Goal: Information Seeking & Learning: Learn about a topic

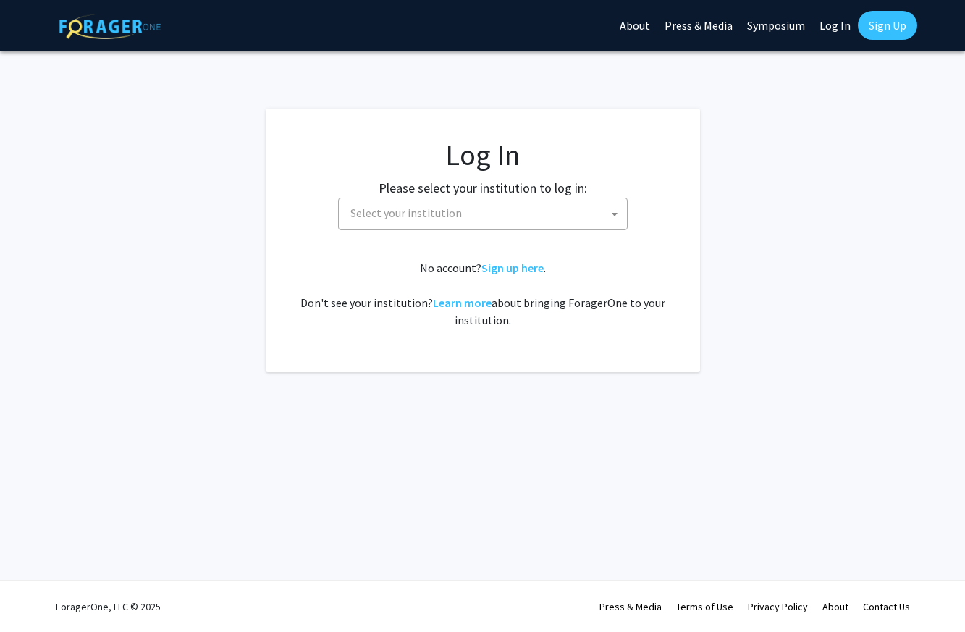
click at [441, 217] on span "Select your institution" at bounding box center [407, 213] width 112 height 14
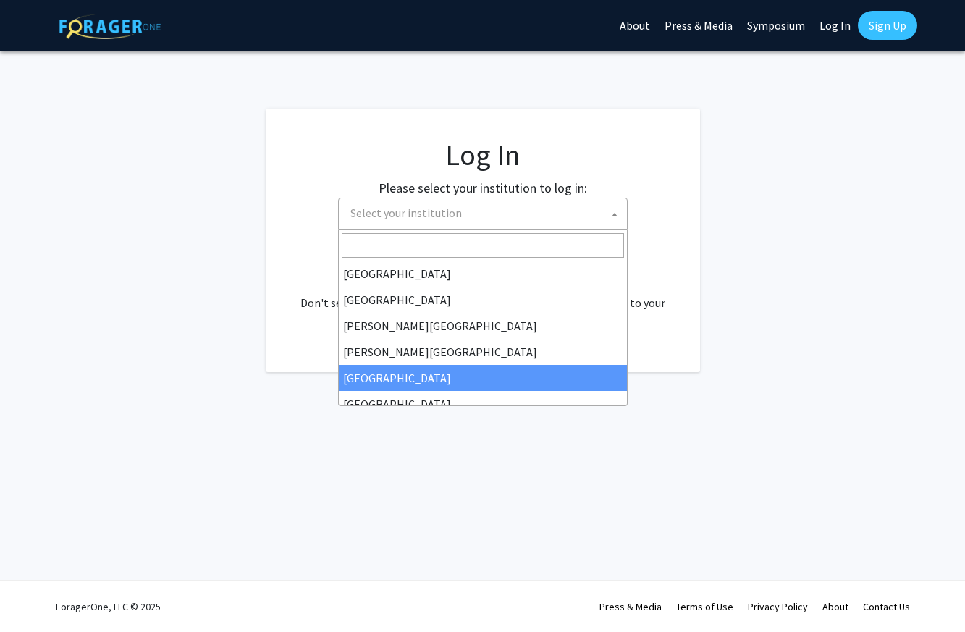
select select "6"
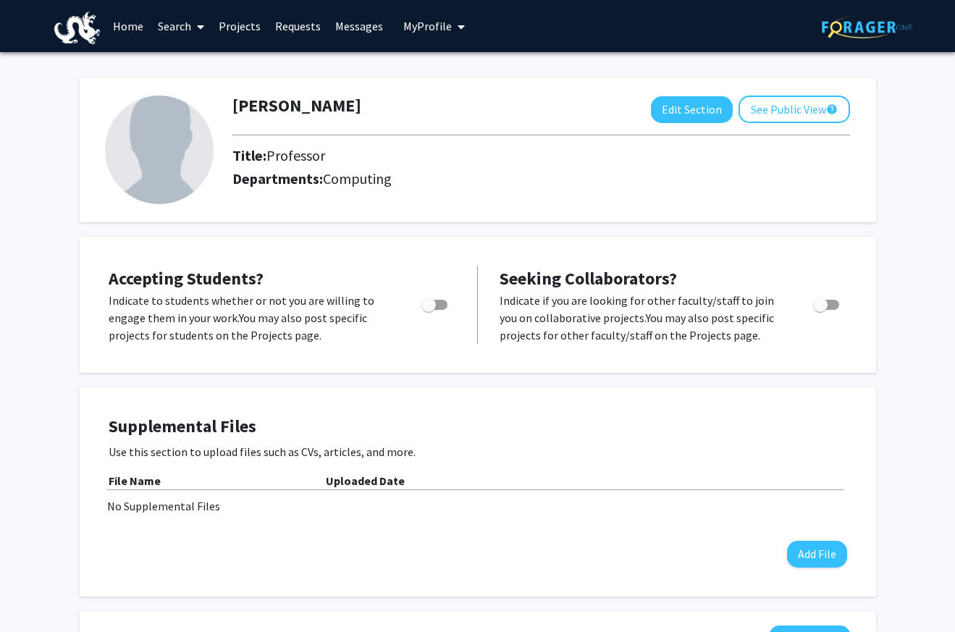
click at [236, 30] on link "Projects" at bounding box center [239, 26] width 56 height 51
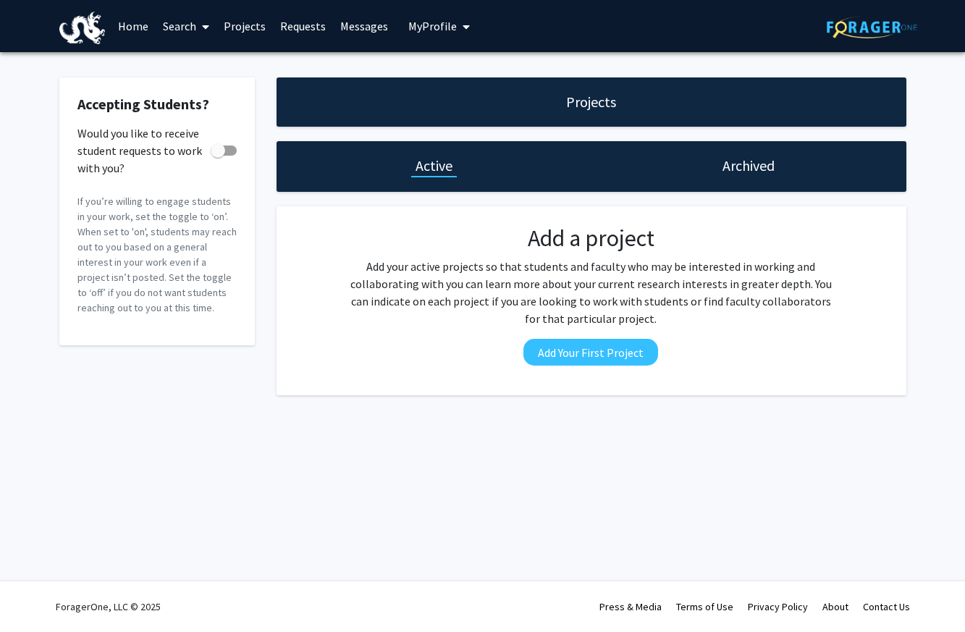
click at [263, 28] on link "Projects" at bounding box center [245, 26] width 56 height 51
click at [427, 28] on span "My Profile" at bounding box center [432, 26] width 49 height 14
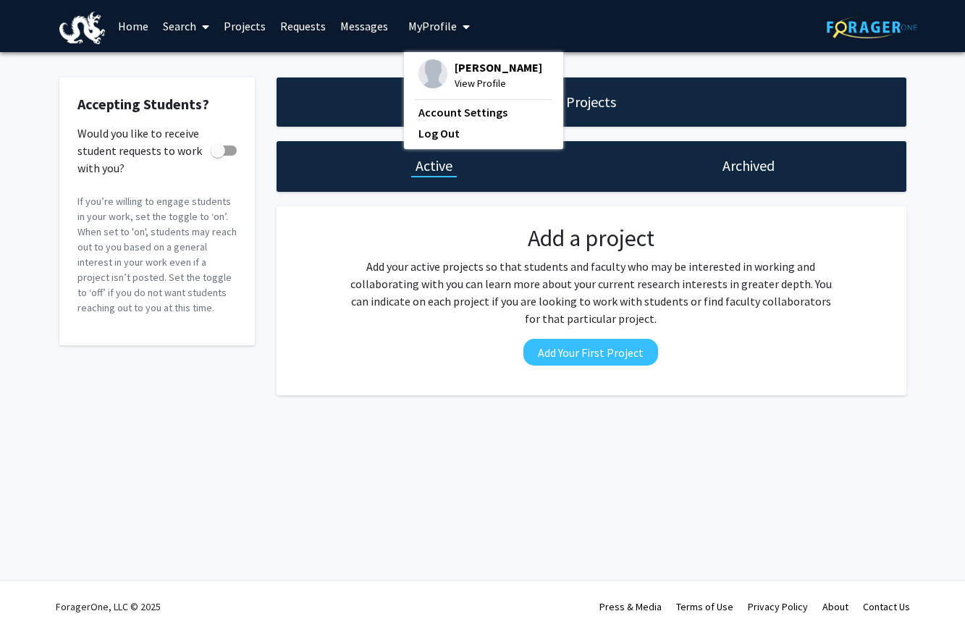
click at [427, 28] on span "My Profile" at bounding box center [432, 26] width 49 height 14
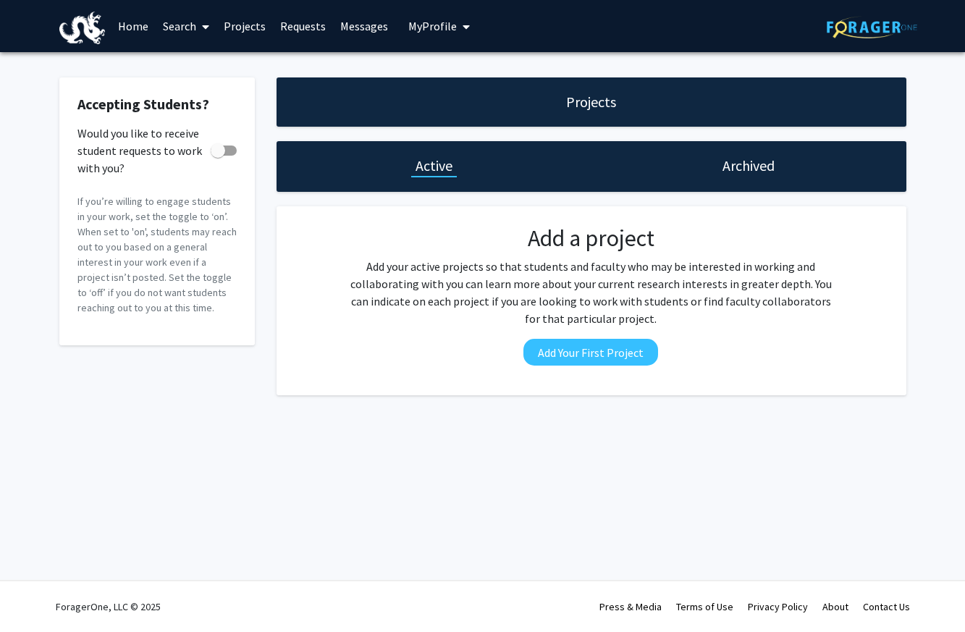
click at [177, 18] on link "Search" at bounding box center [186, 26] width 61 height 51
click at [229, 22] on link "Projects" at bounding box center [245, 26] width 56 height 51
click at [240, 26] on link "Projects" at bounding box center [245, 26] width 56 height 51
click at [312, 28] on link "Requests" at bounding box center [303, 26] width 60 height 51
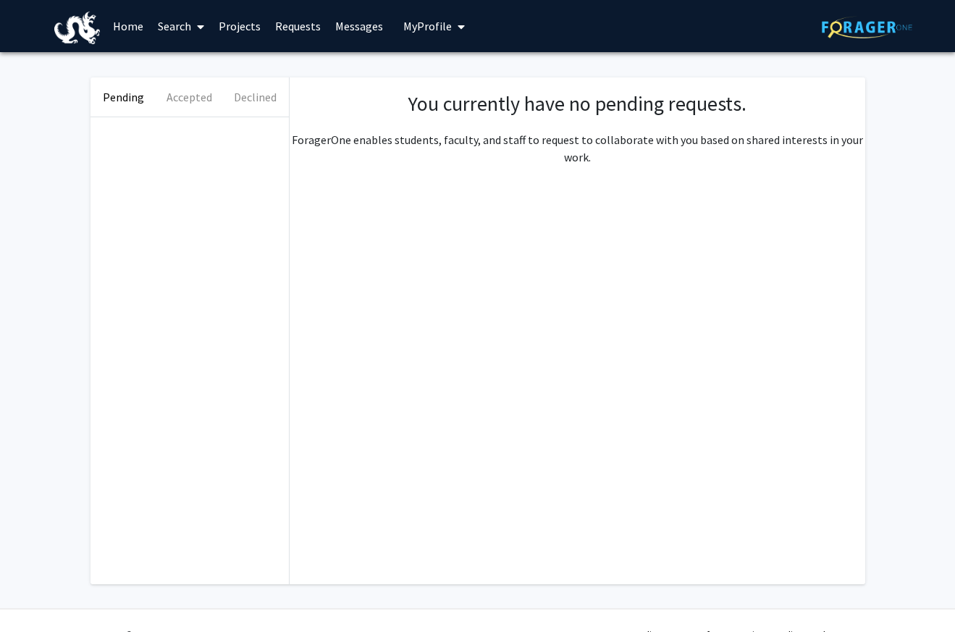
click at [188, 25] on link "Search" at bounding box center [181, 26] width 61 height 51
click at [202, 96] on span "Students" at bounding box center [195, 95] width 88 height 29
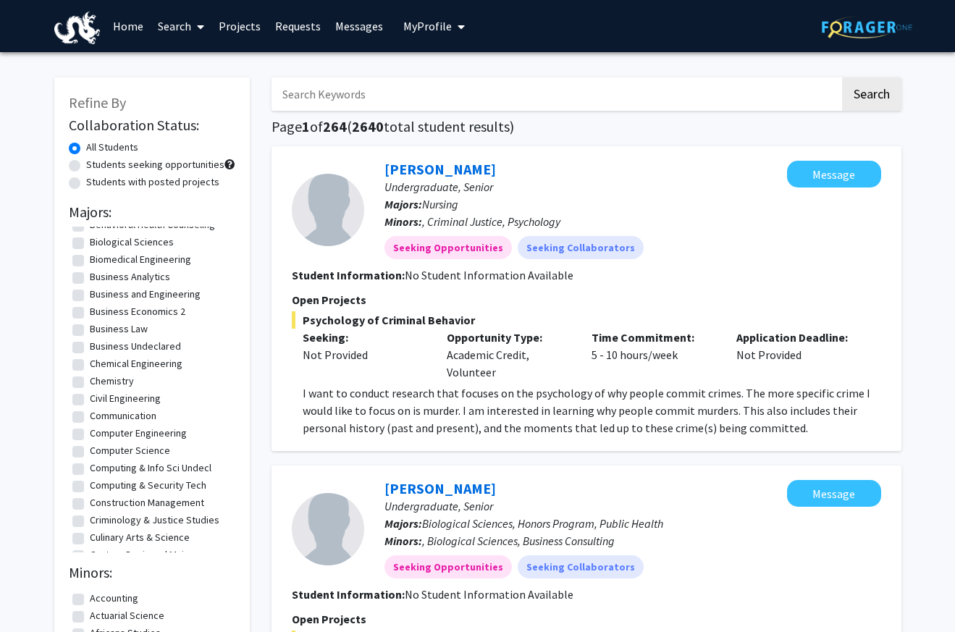
scroll to position [230, 0]
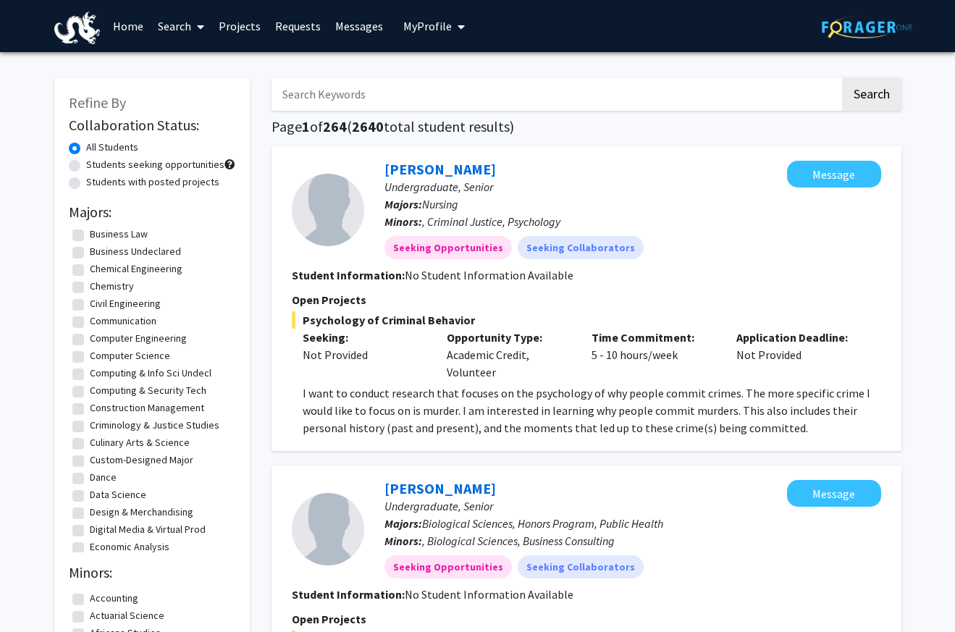
click at [90, 364] on label "Computer Science" at bounding box center [130, 355] width 80 height 15
click at [90, 358] on input "Computer Science" at bounding box center [94, 352] width 9 height 9
checkbox input "true"
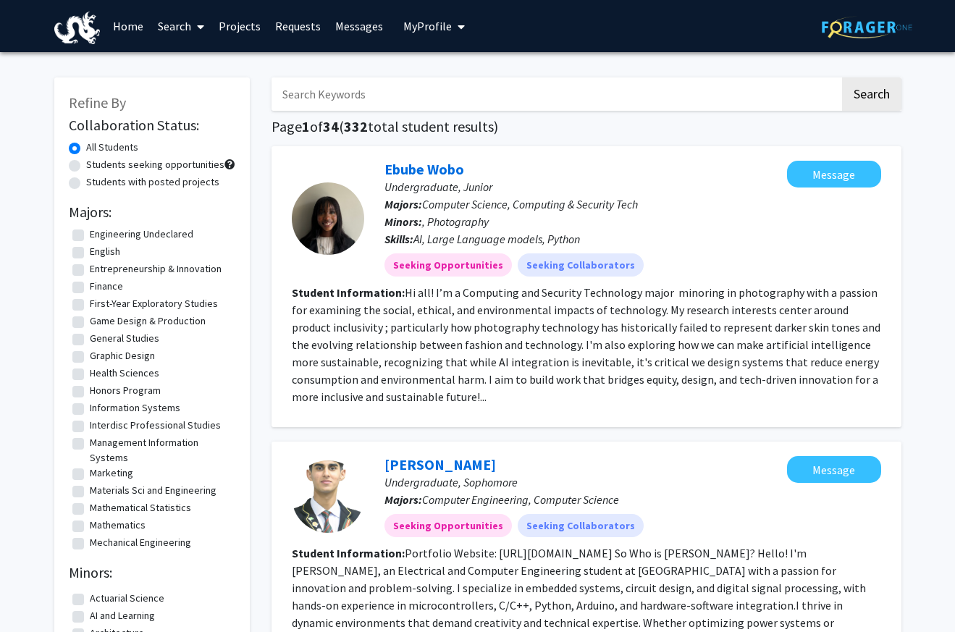
click at [86, 169] on label "Students seeking opportunities" at bounding box center [155, 164] width 138 height 15
click at [86, 167] on input "Students seeking opportunities" at bounding box center [90, 161] width 9 height 9
radio input "true"
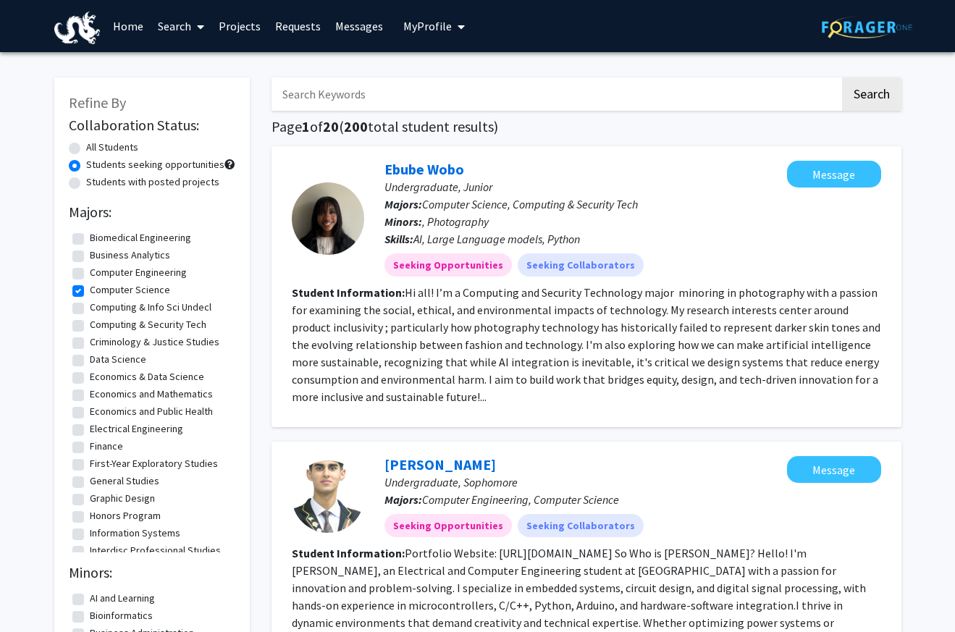
click at [431, 22] on span "My Profile" at bounding box center [427, 26] width 49 height 14
click at [440, 66] on div "Dario Salvucci View Profile" at bounding box center [476, 75] width 124 height 32
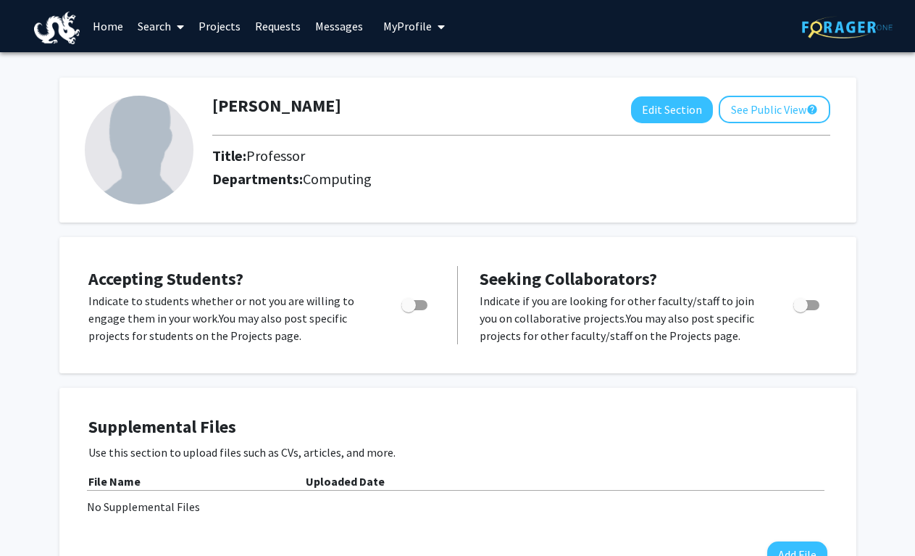
click at [219, 25] on link "Projects" at bounding box center [219, 26] width 56 height 51
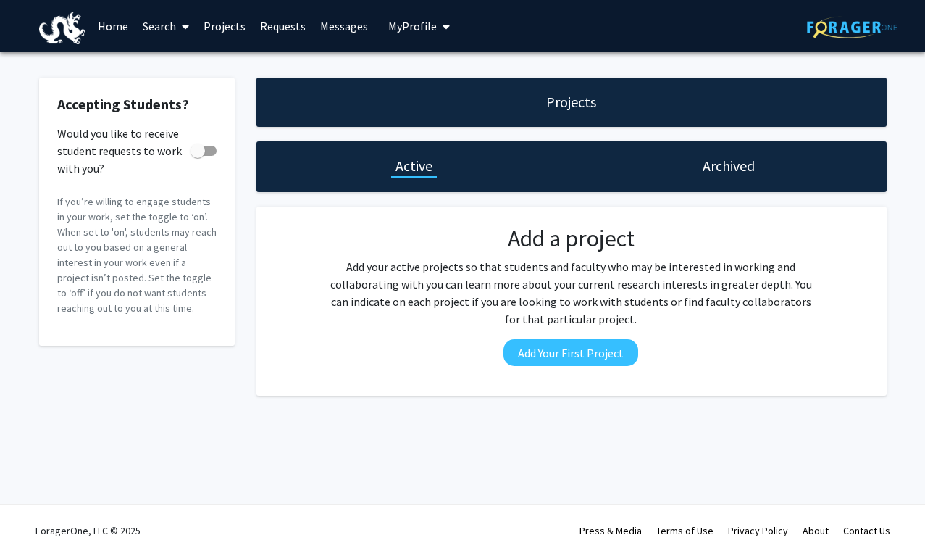
click at [156, 26] on link "Search" at bounding box center [165, 26] width 61 height 51
click at [165, 27] on link "Search" at bounding box center [165, 26] width 61 height 51
click at [188, 94] on span "Students" at bounding box center [179, 95] width 88 height 29
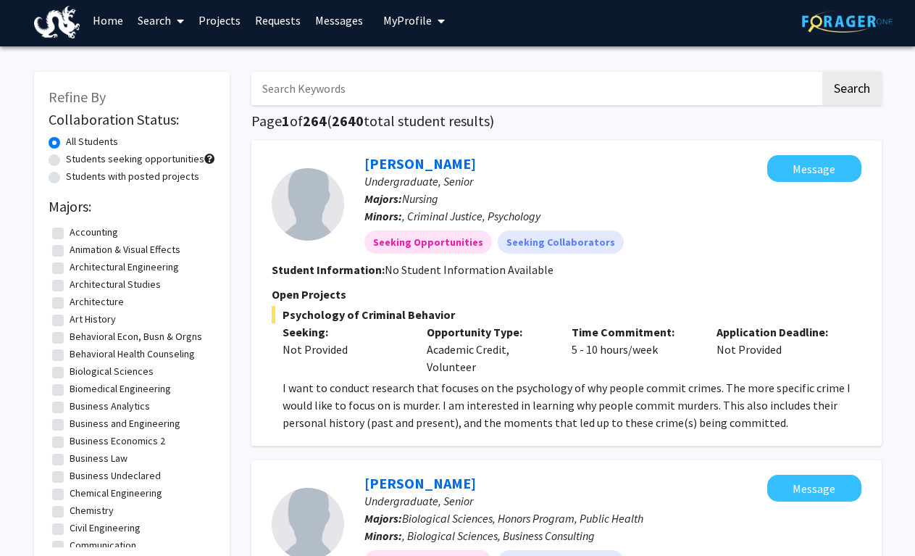
scroll to position [9, 0]
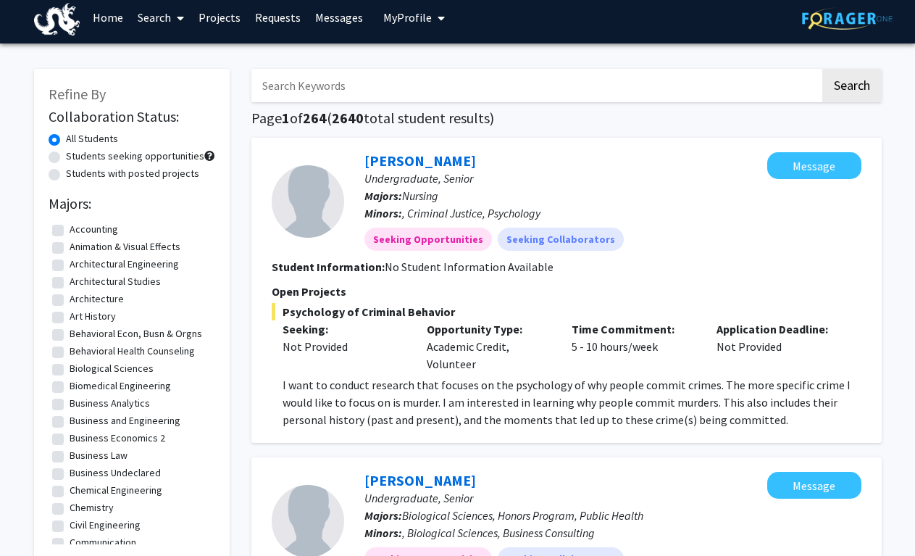
click at [66, 160] on label "Students seeking opportunities" at bounding box center [135, 155] width 138 height 15
click at [66, 158] on input "Students seeking opportunities" at bounding box center [70, 152] width 9 height 9
radio input "true"
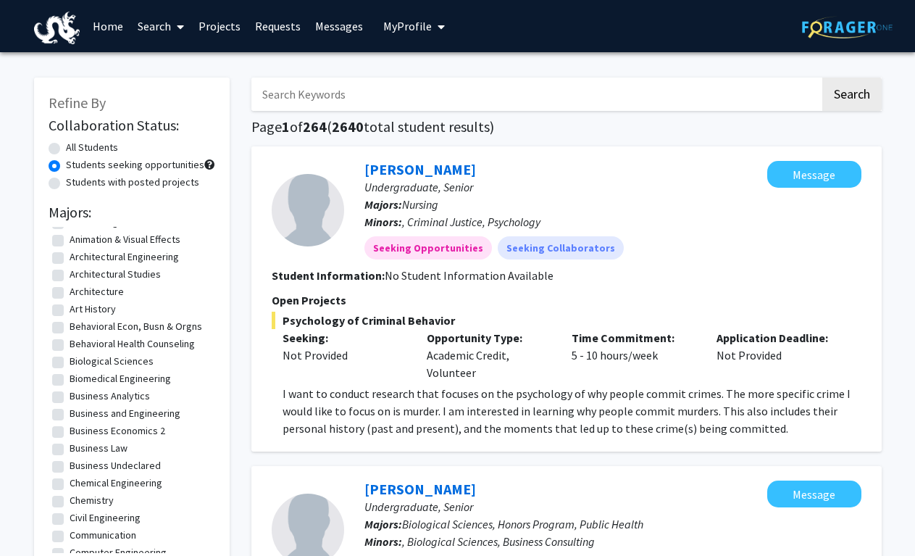
scroll to position [269, 0]
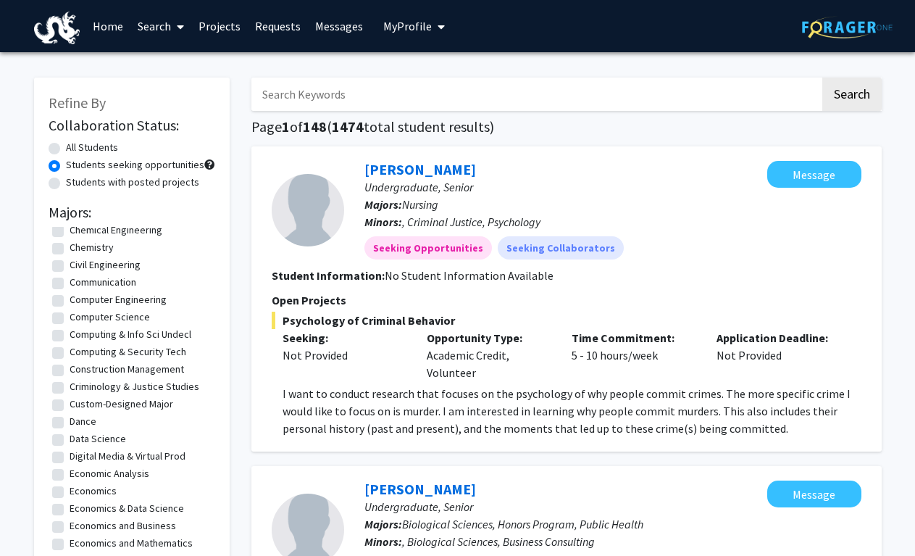
click at [70, 324] on label "Computer Science" at bounding box center [110, 316] width 80 height 15
click at [70, 319] on input "Computer Science" at bounding box center [74, 313] width 9 height 9
checkbox input "true"
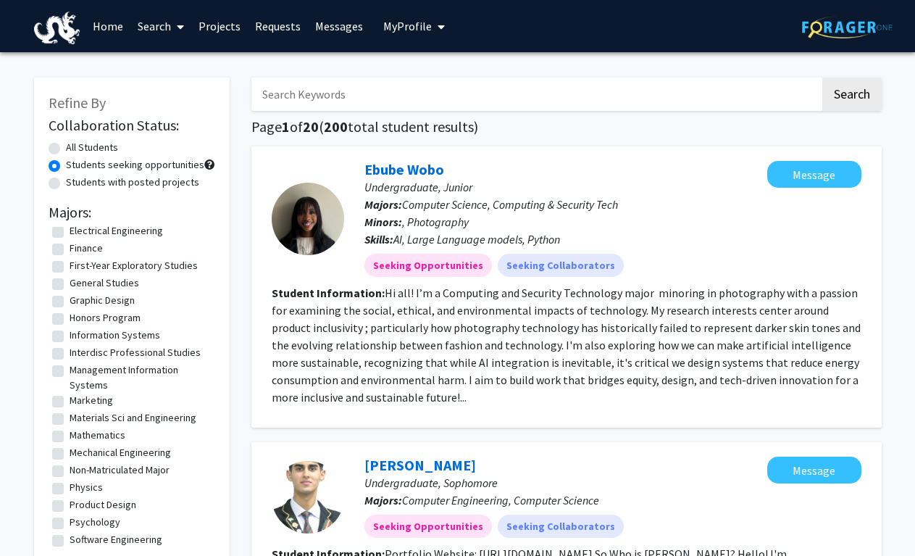
scroll to position [3, 0]
